Goal: Ask a question: Seek information or help from site administrators or community

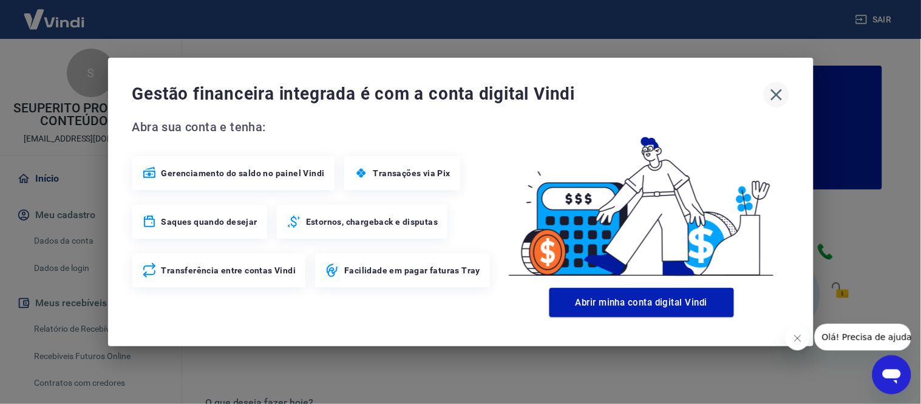
click at [773, 90] on icon "button" at bounding box center [776, 94] width 19 height 19
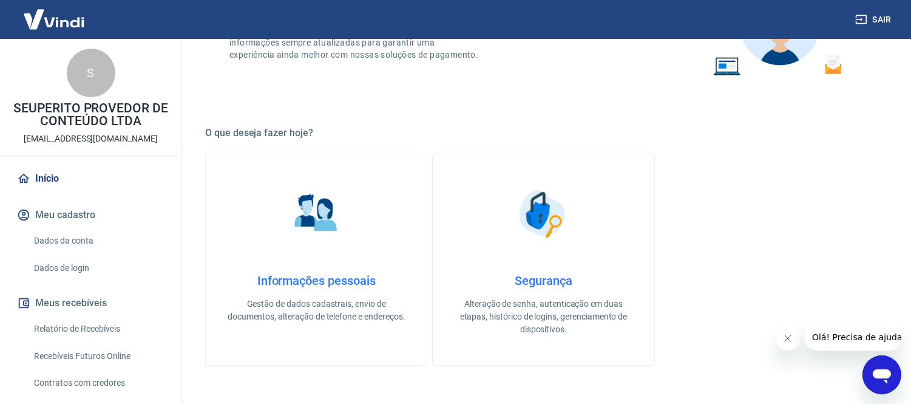
scroll to position [90, 0]
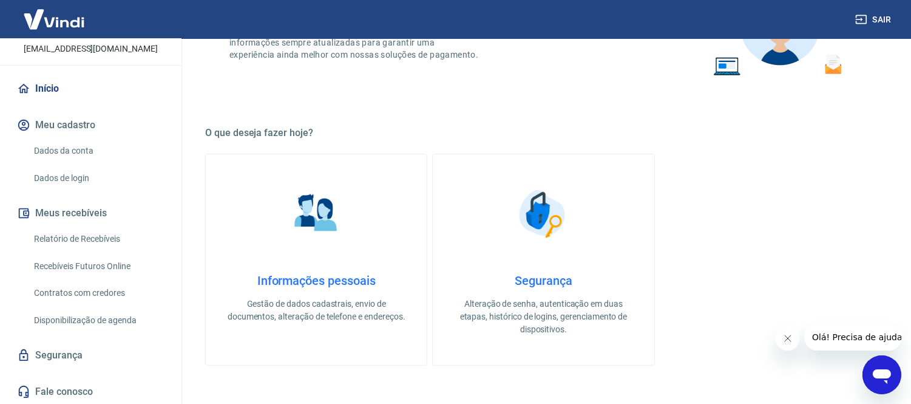
click at [59, 389] on link "Fale conosco" at bounding box center [91, 391] width 152 height 27
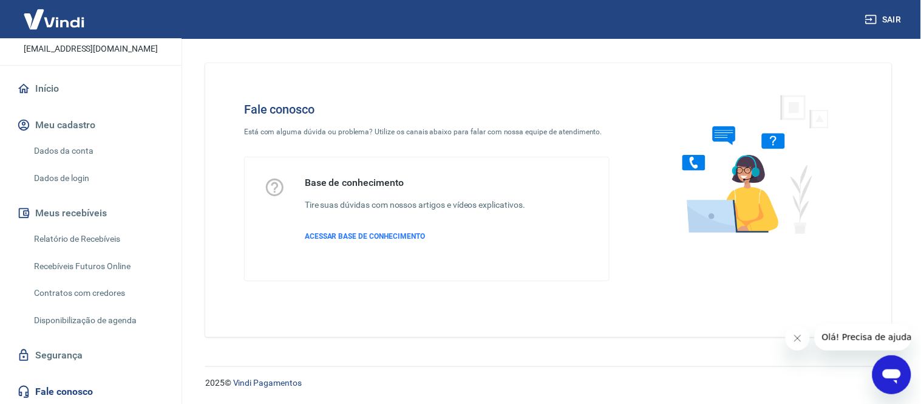
click at [879, 361] on div "Abrir janela de mensagens" at bounding box center [891, 374] width 36 height 36
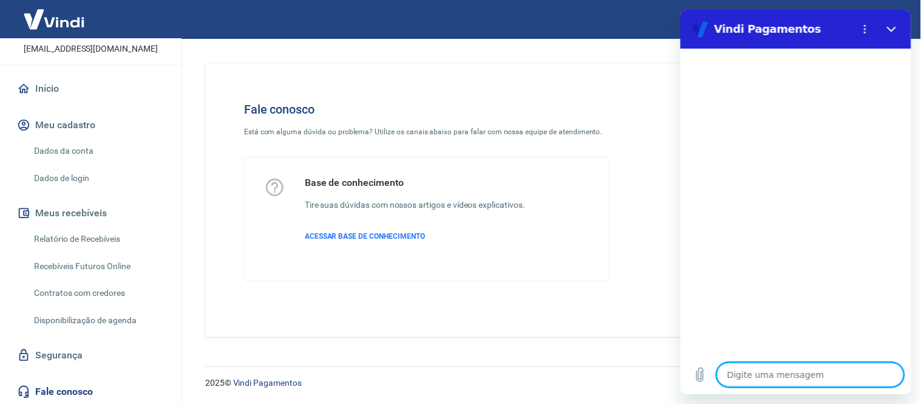
click at [745, 373] on textarea at bounding box center [809, 374] width 187 height 24
type textarea "j"
type textarea "x"
type textarea "ju"
type textarea "x"
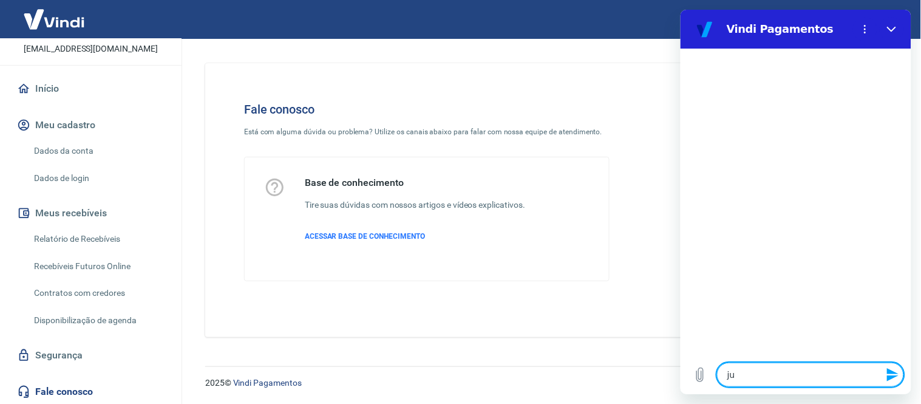
type textarea "jur"
type textarea "x"
type textarea "juro"
type textarea "x"
type textarea "juros"
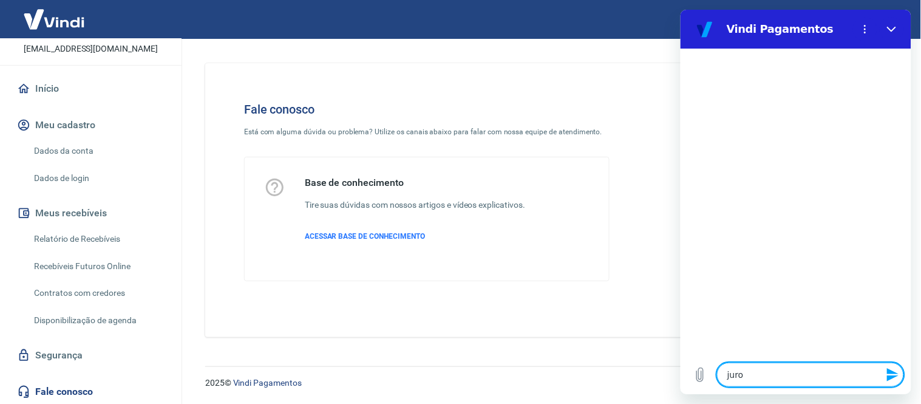
type textarea "x"
type textarea "jurosd"
type textarea "x"
type textarea "juros"
type textarea "x"
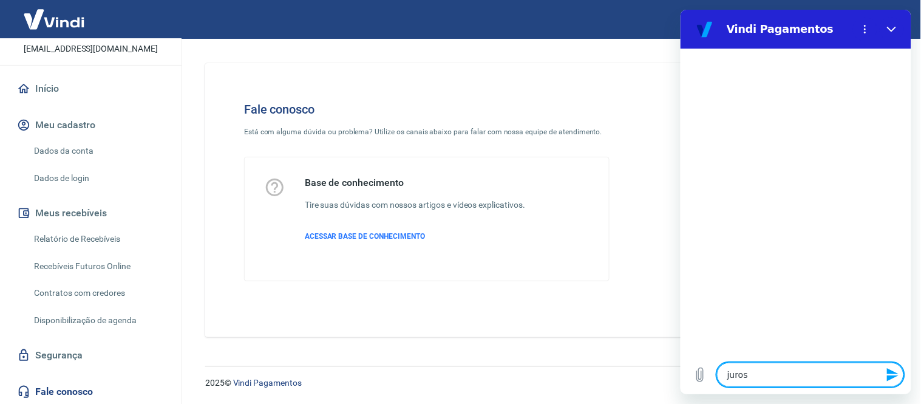
type textarea "juros"
type textarea "x"
type textarea "juros d"
type textarea "x"
type textarea "juros de"
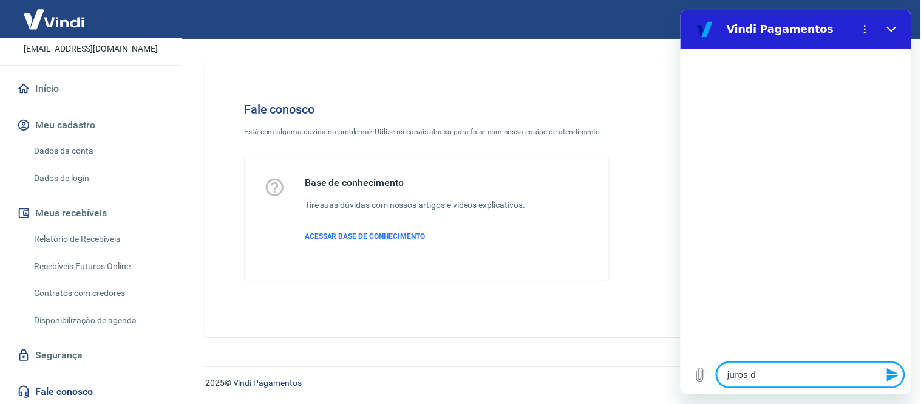
type textarea "x"
type textarea "juros de"
type textarea "x"
type textarea "juros de p"
type textarea "x"
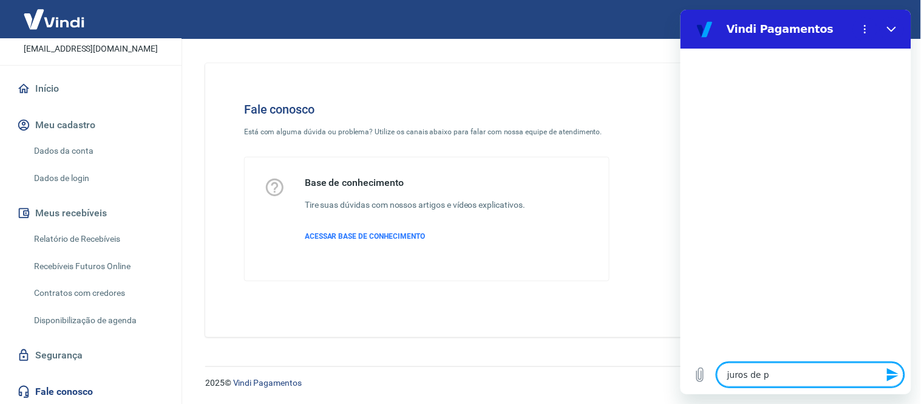
type textarea "juros de pa"
type textarea "x"
type textarea "juros de par"
type textarea "x"
type textarea "juros de parc"
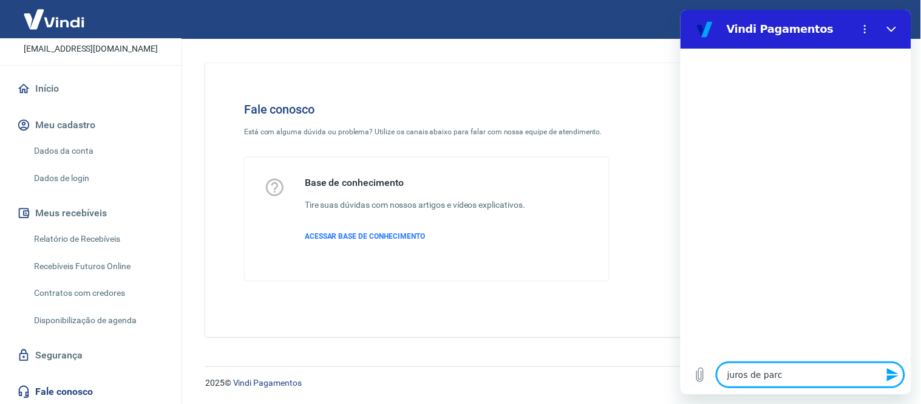
type textarea "x"
type textarea "juros de parce"
type textarea "x"
type textarea "juros de parcel"
type textarea "x"
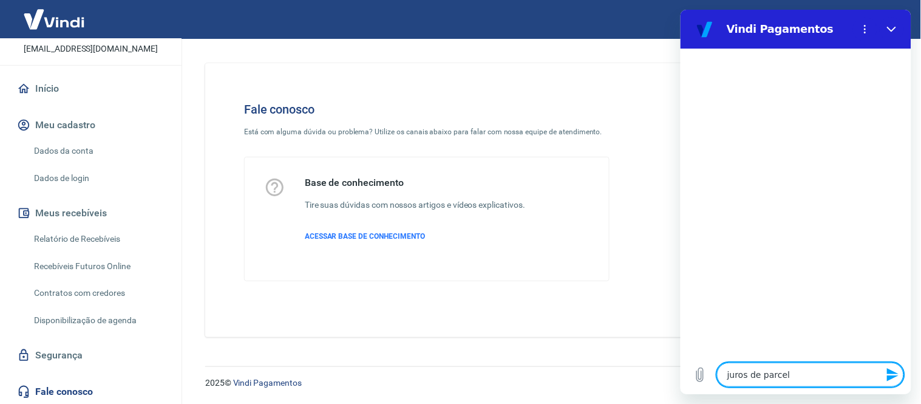
type textarea "juros de parcela"
type textarea "x"
type textarea "juros de parcelam"
type textarea "x"
type textarea "juros de parcelame"
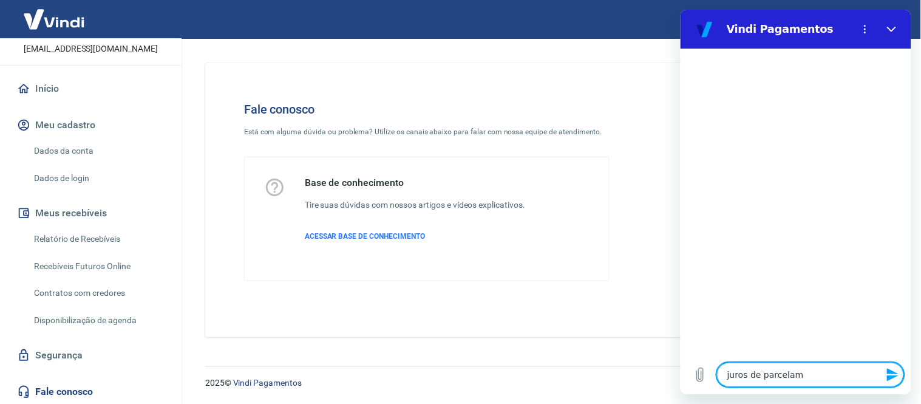
type textarea "x"
type textarea "juros de parcelamen"
type textarea "x"
type textarea "juros de parcelament"
type textarea "x"
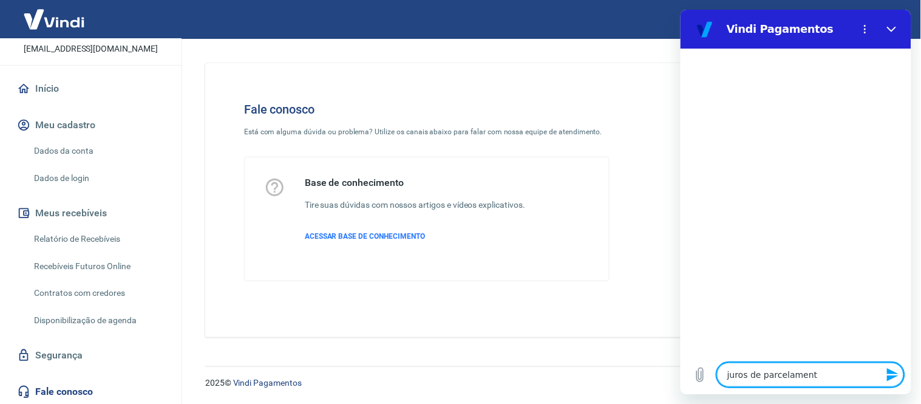
type textarea "juros de parcelamento"
type textarea "x"
type textarea "juros de parcelamento"
click at [893, 373] on icon "Enviar mensagem" at bounding box center [892, 374] width 15 height 15
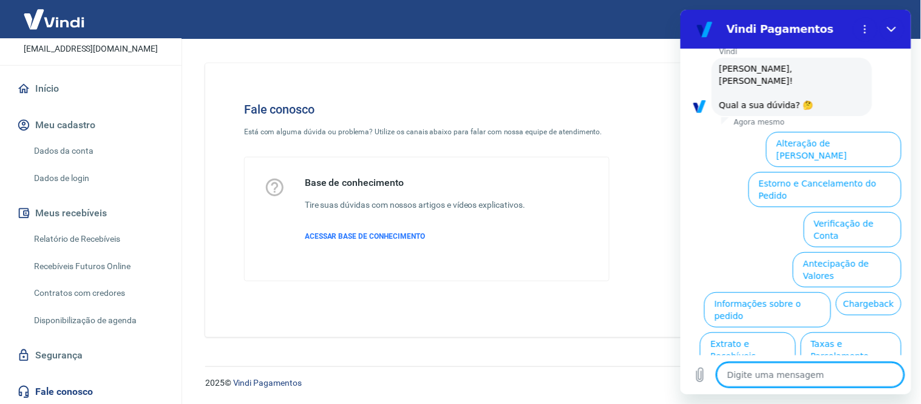
scroll to position [69, 0]
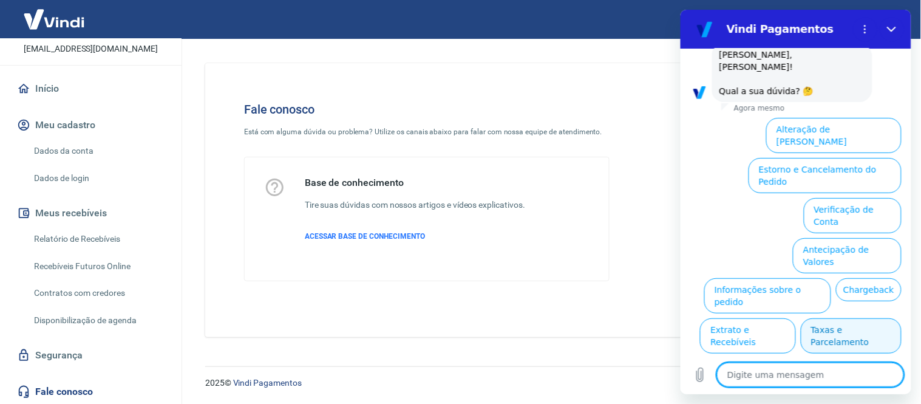
click at [810, 317] on button "Taxas e Parcelamento" at bounding box center [850, 334] width 101 height 35
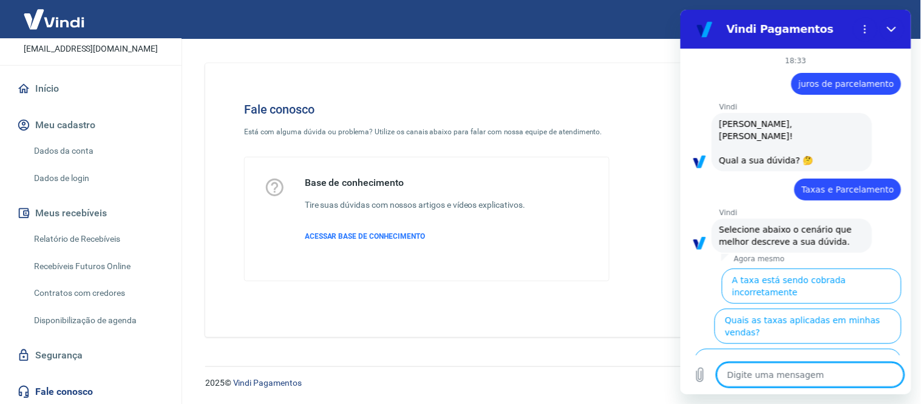
scroll to position [63, 0]
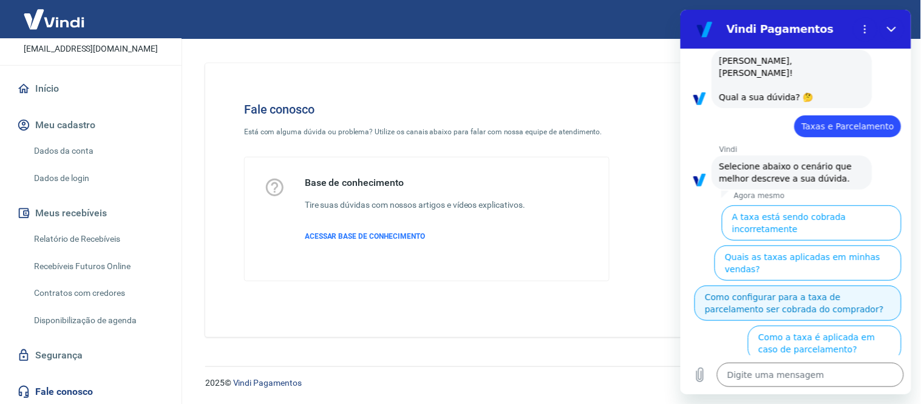
click at [870, 285] on button "Como configurar para a taxa de parcelamento ser cobrada do comprador?" at bounding box center [797, 302] width 207 height 35
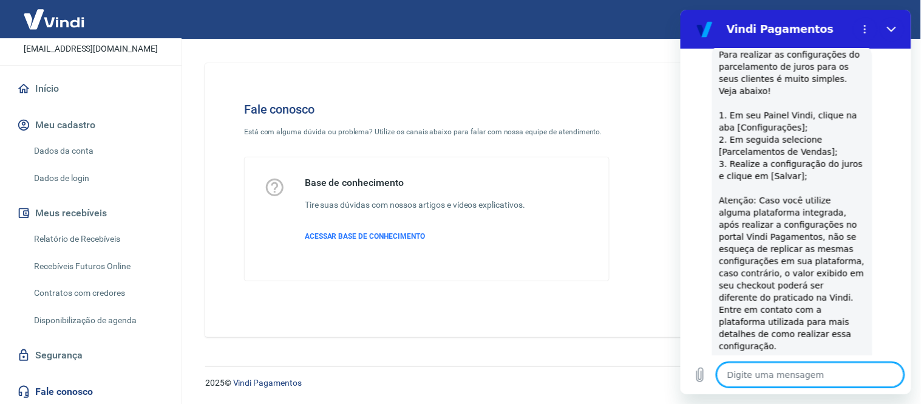
scroll to position [302, 0]
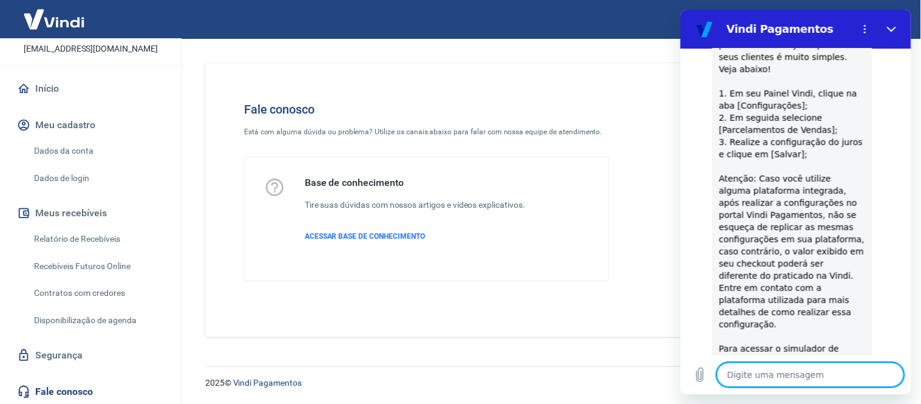
click at [644, 180] on div at bounding box center [750, 192] width 243 height 218
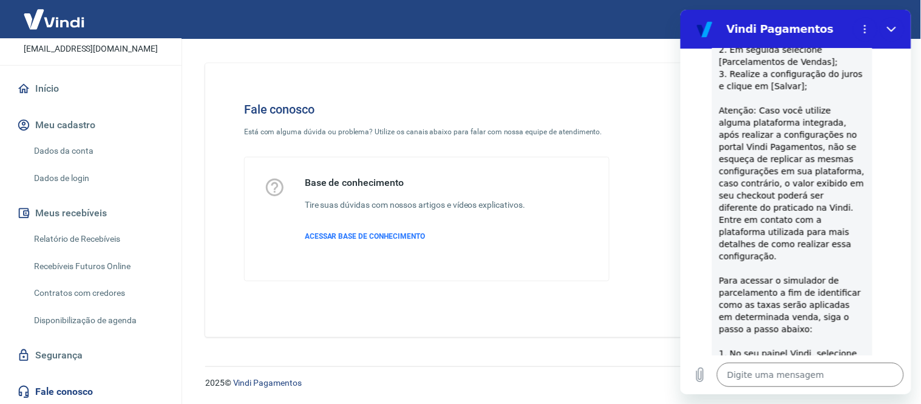
scroll to position [438, 0]
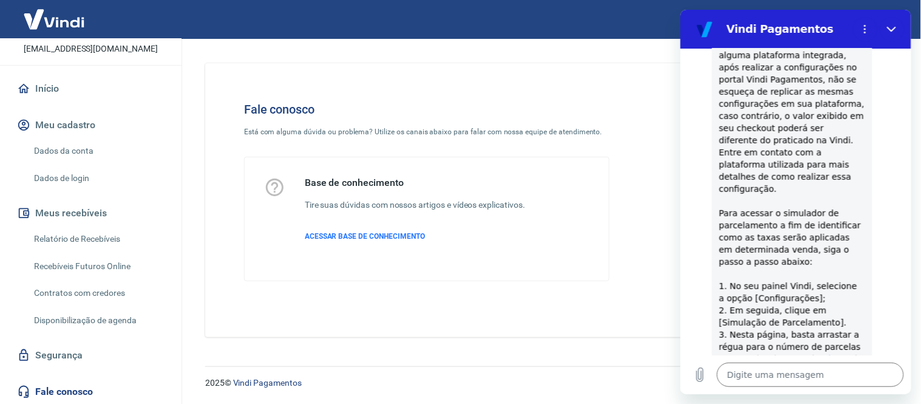
click at [681, 141] on div "18:33 diz: juros de parcelamento Enviado · 18:33 [PERSON_NAME] diz: [PERSON_NAM…" at bounding box center [795, 201] width 231 height 307
click at [892, 29] on icon "Fechar" at bounding box center [890, 28] width 9 height 5
type textarea "x"
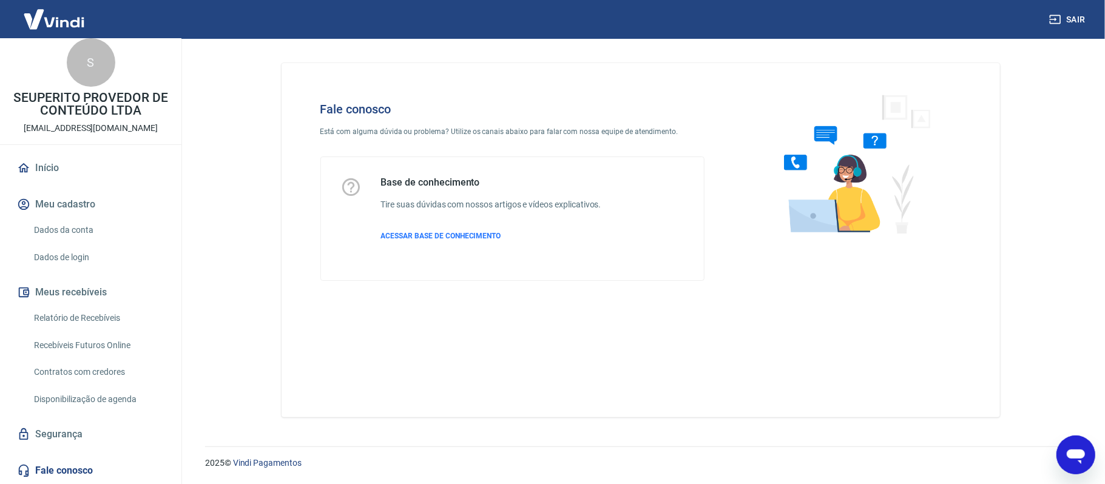
scroll to position [535, 0]
click at [920, 403] on icon "Abrir janela de mensagens" at bounding box center [1075, 456] width 18 height 15
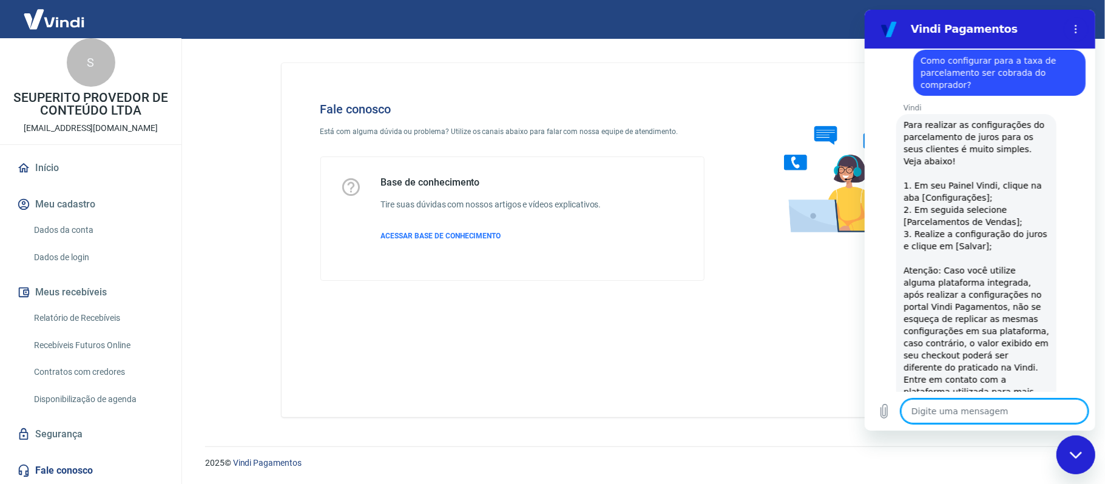
scroll to position [130, 0]
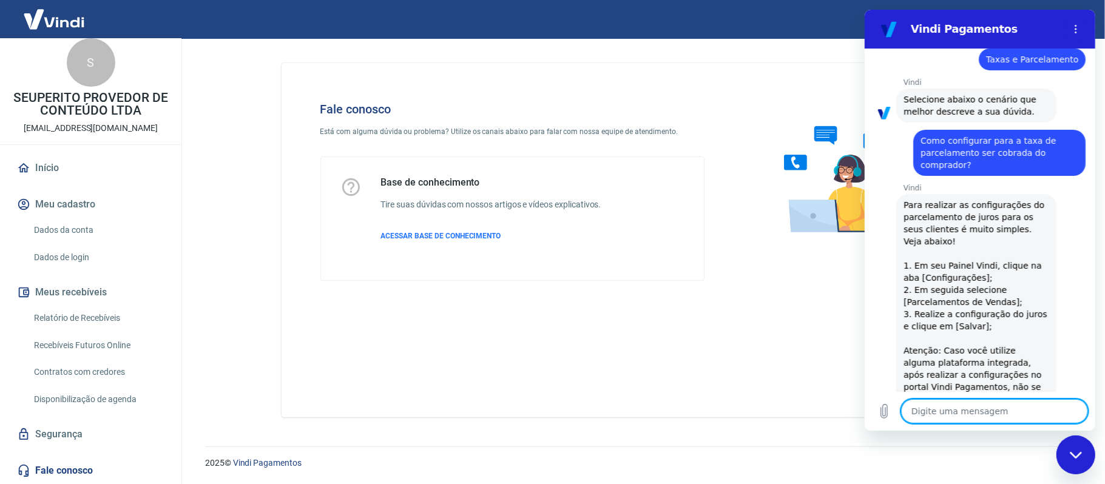
click at [744, 71] on div "Fale conosco Está com alguma dúvida ou problema? Utilize os canais abaixo para …" at bounding box center [641, 240] width 719 height 354
click at [920, 403] on div "Fechar janela de mensagens" at bounding box center [1075, 454] width 36 height 36
type textarea "x"
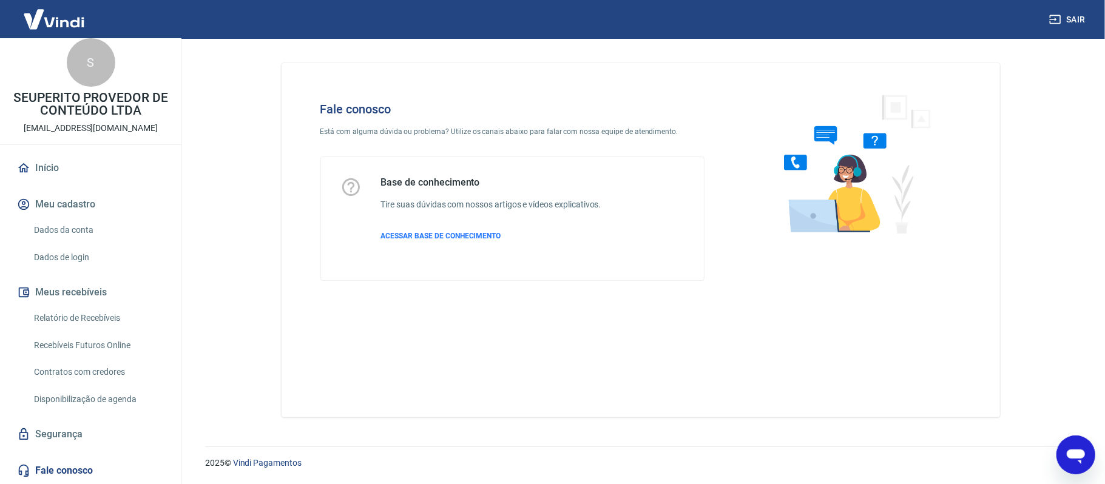
click at [85, 403] on link "Fale conosco" at bounding box center [91, 471] width 152 height 27
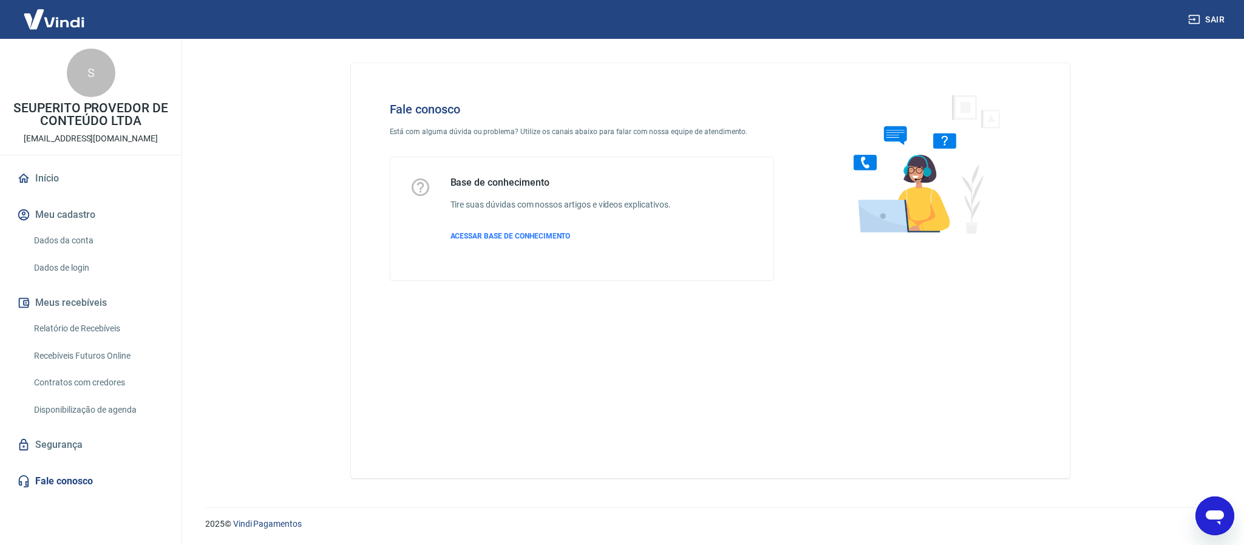
scroll to position [142, 0]
click at [38, 403] on link "Fale conosco" at bounding box center [91, 481] width 152 height 27
click at [55, 231] on link "Dados da conta" at bounding box center [98, 240] width 138 height 25
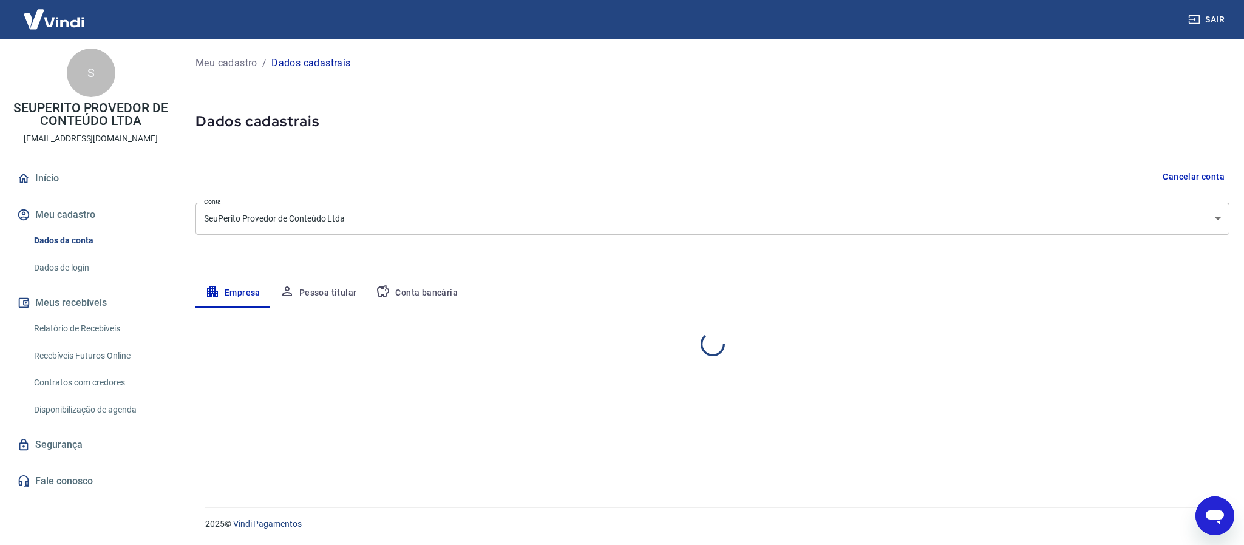
select select "SP"
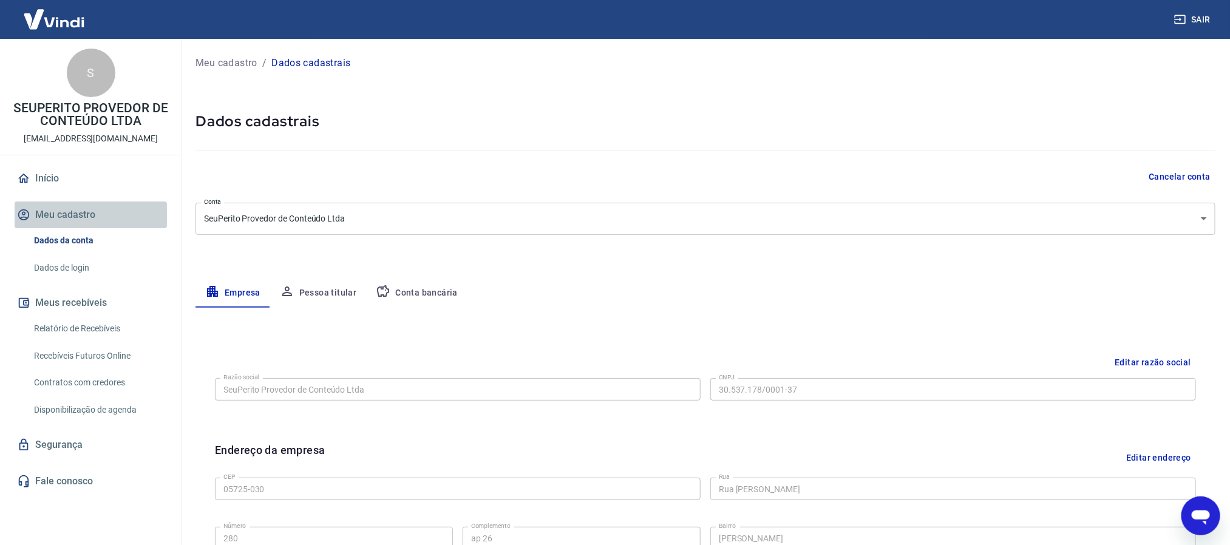
click at [69, 215] on button "Meu cadastro" at bounding box center [91, 215] width 152 height 27
click at [50, 181] on link "Início" at bounding box center [91, 178] width 152 height 27
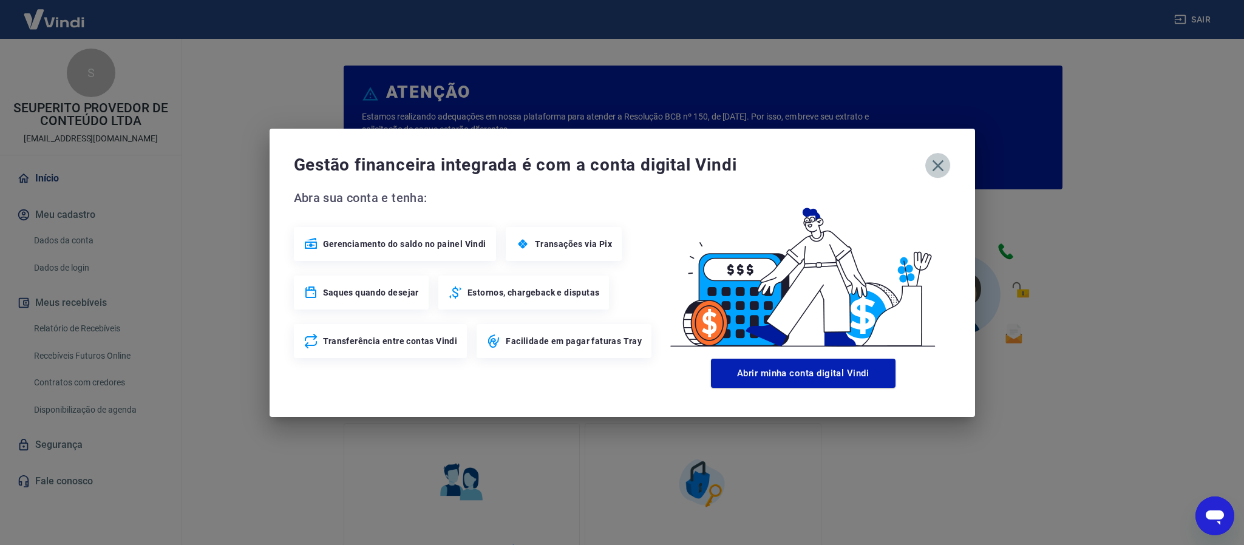
click at [920, 168] on icon "button" at bounding box center [937, 165] width 19 height 19
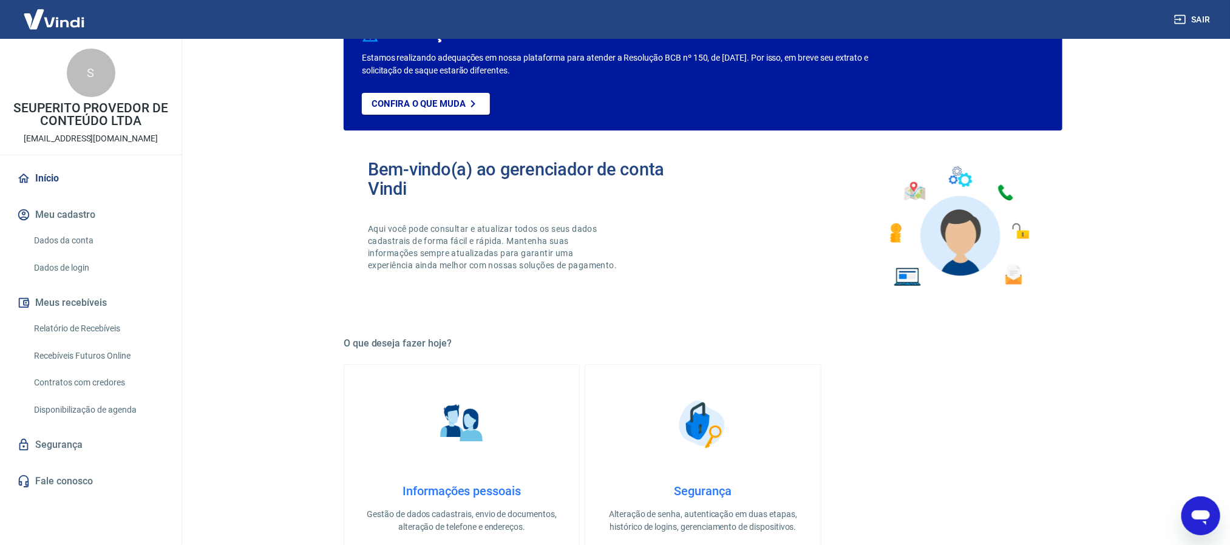
scroll to position [91, 0]
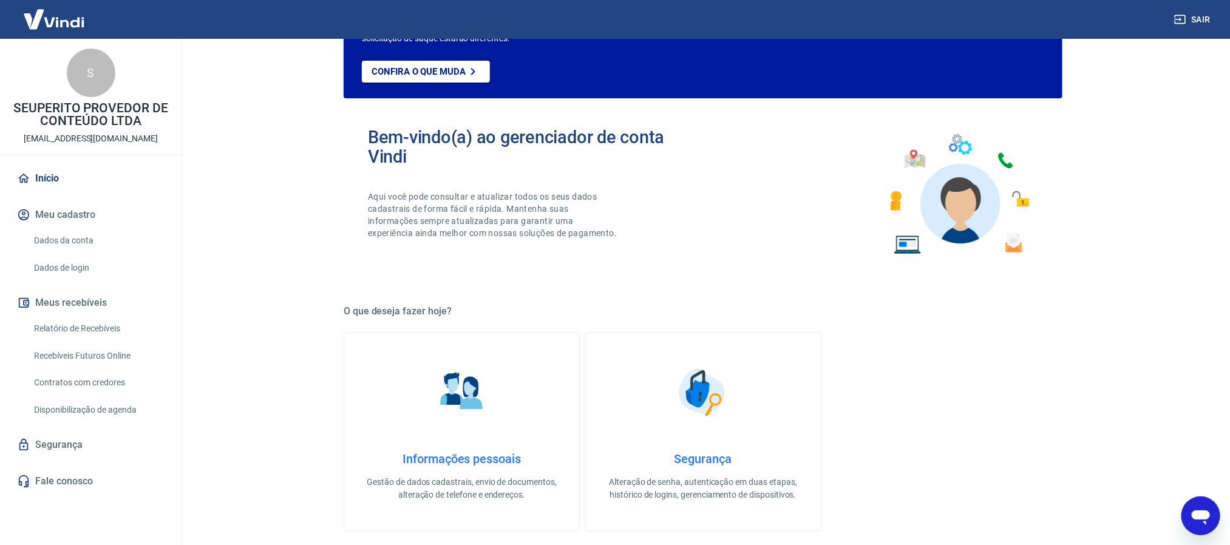
click at [64, 403] on link "Fale conosco" at bounding box center [91, 481] width 152 height 27
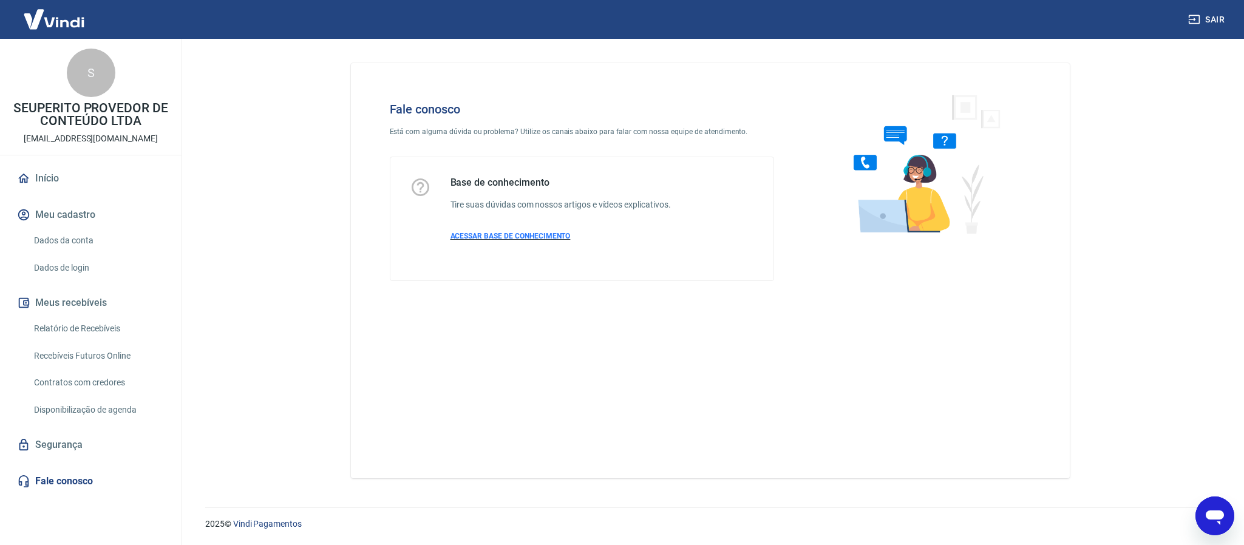
click at [528, 239] on span "ACESSAR BASE DE CONHECIMENTO" at bounding box center [510, 236] width 120 height 8
click at [46, 175] on link "Início" at bounding box center [91, 178] width 152 height 27
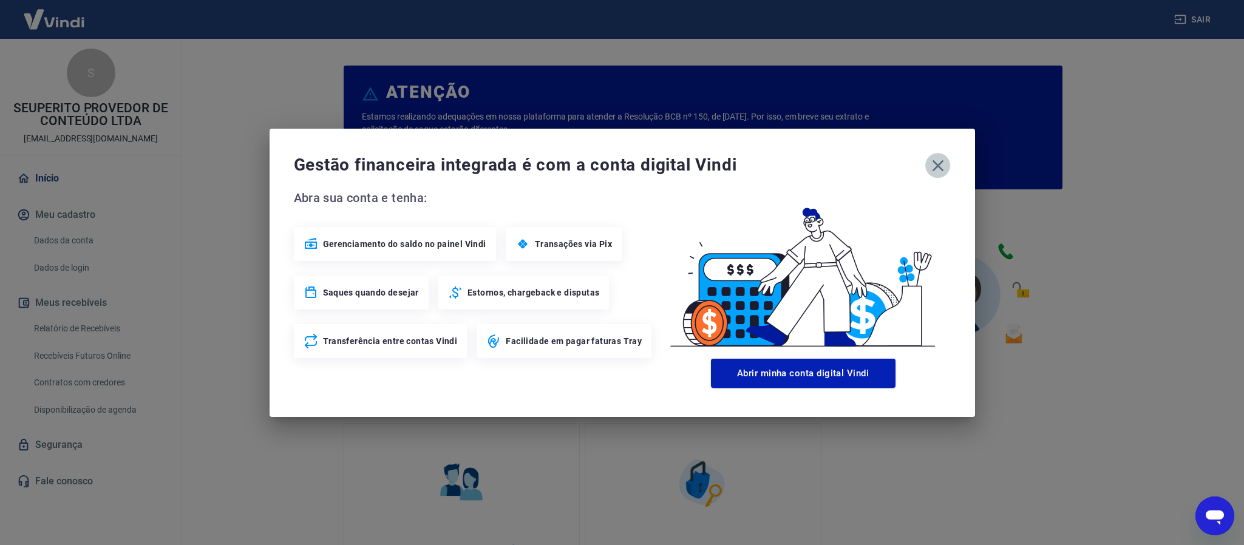
click at [920, 168] on icon "button" at bounding box center [937, 165] width 19 height 19
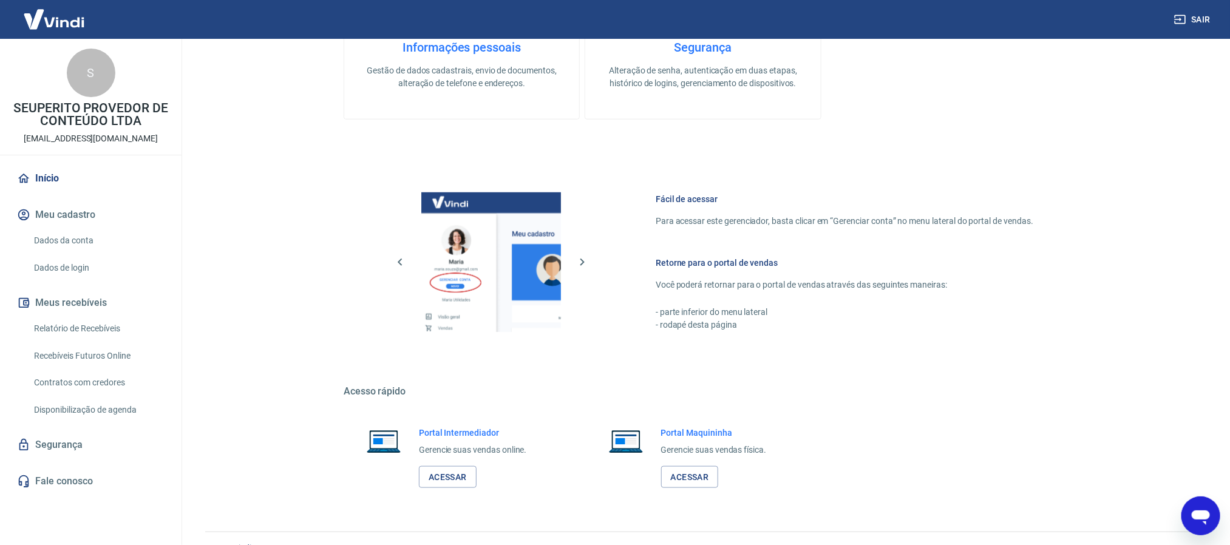
scroll to position [528, 0]
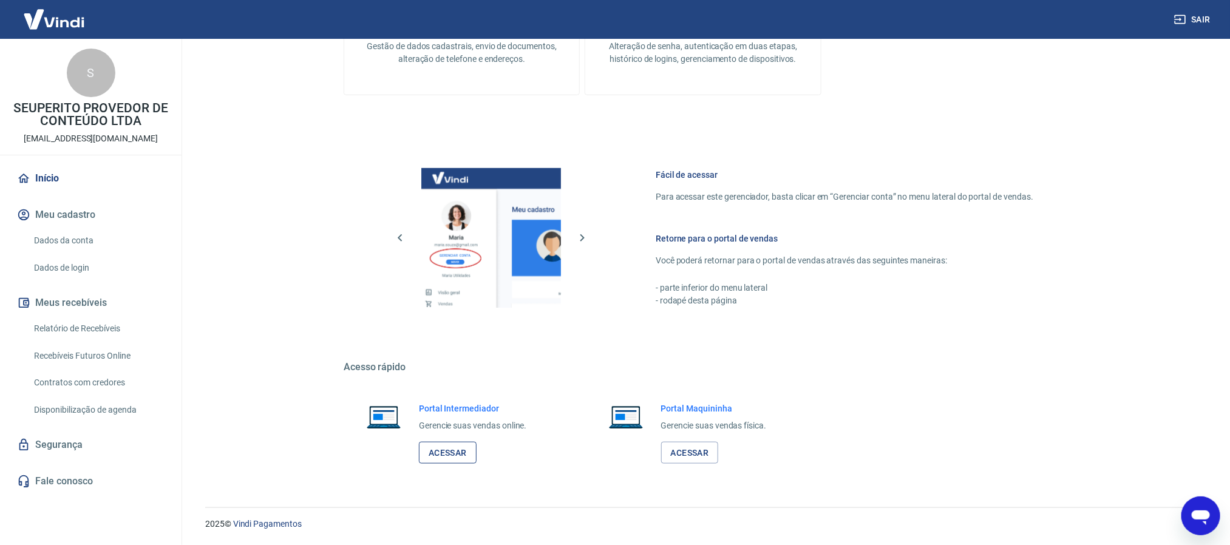
click at [456, 403] on link "Acessar" at bounding box center [448, 453] width 58 height 22
type textarea "x"
